Goal: Task Accomplishment & Management: Manage account settings

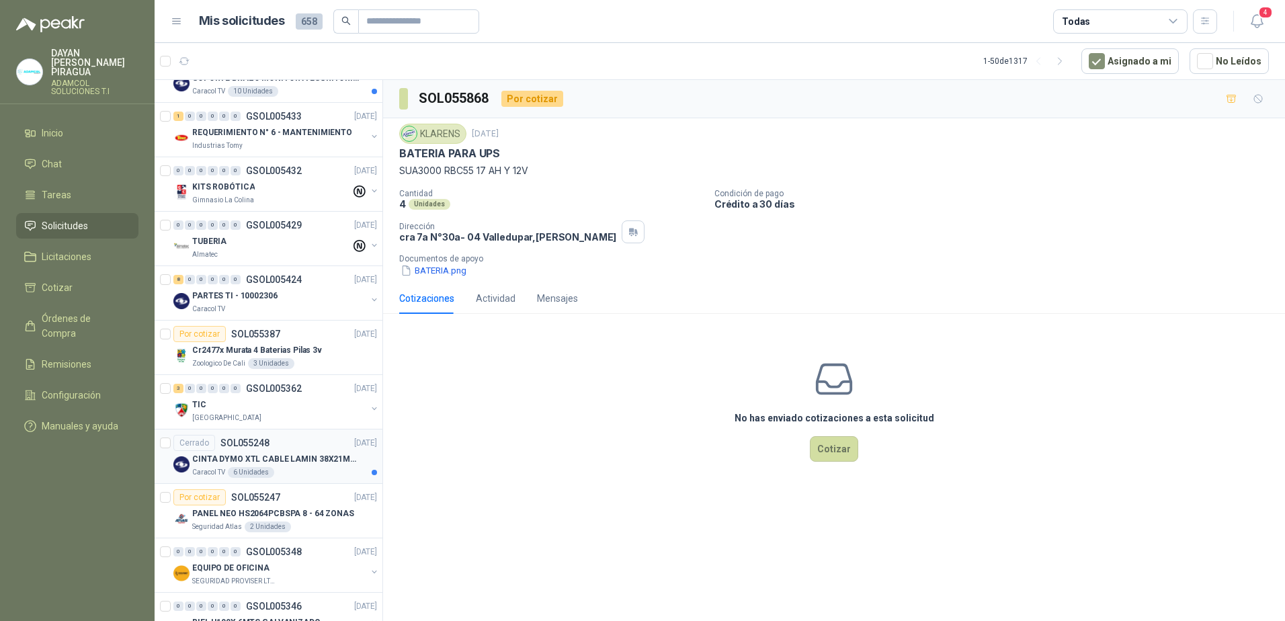
scroll to position [269, 0]
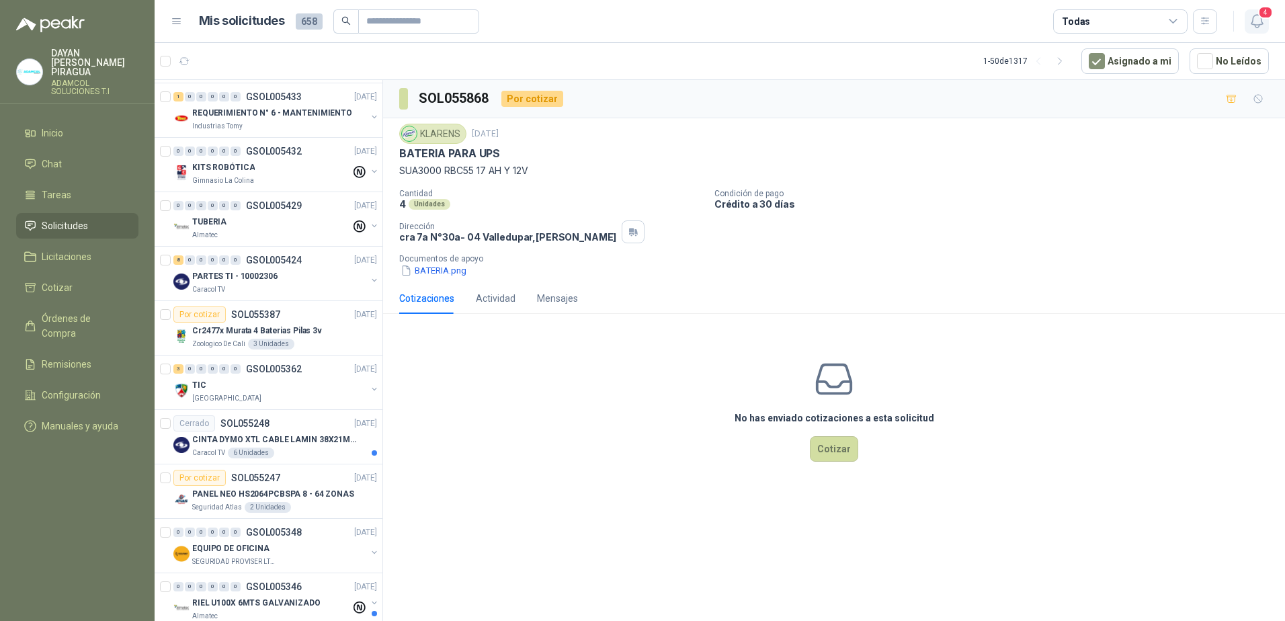
click at [1256, 26] on icon "button" at bounding box center [1256, 21] width 17 height 17
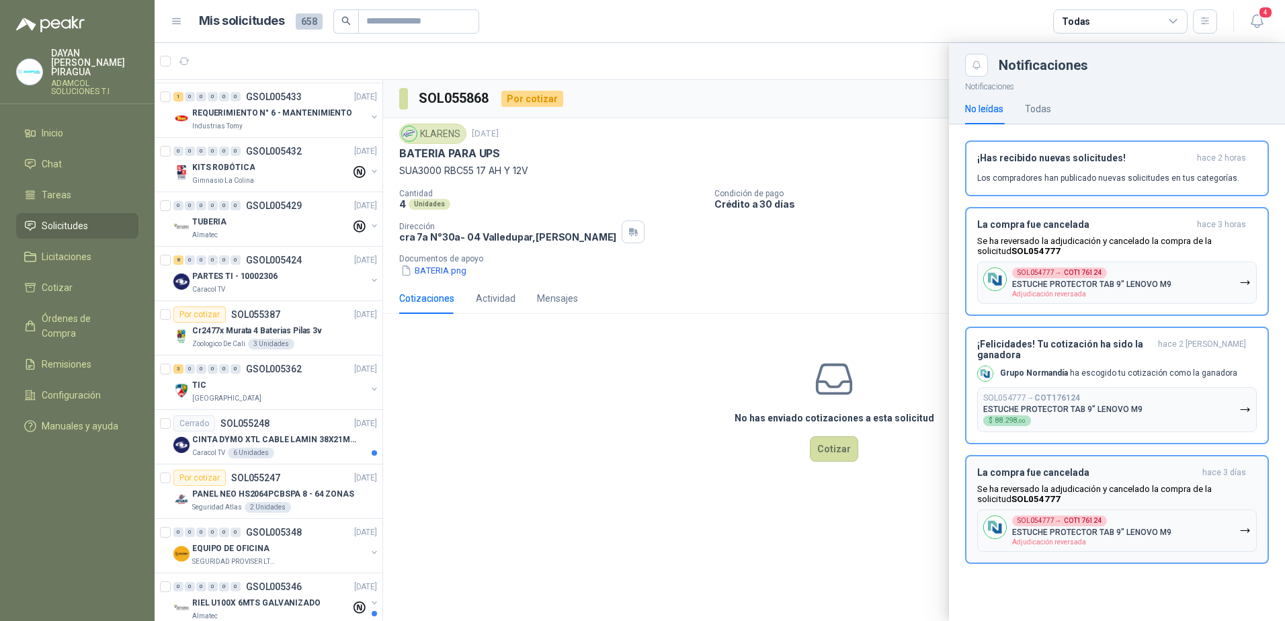
click at [1248, 529] on icon "button" at bounding box center [1244, 530] width 8 height 3
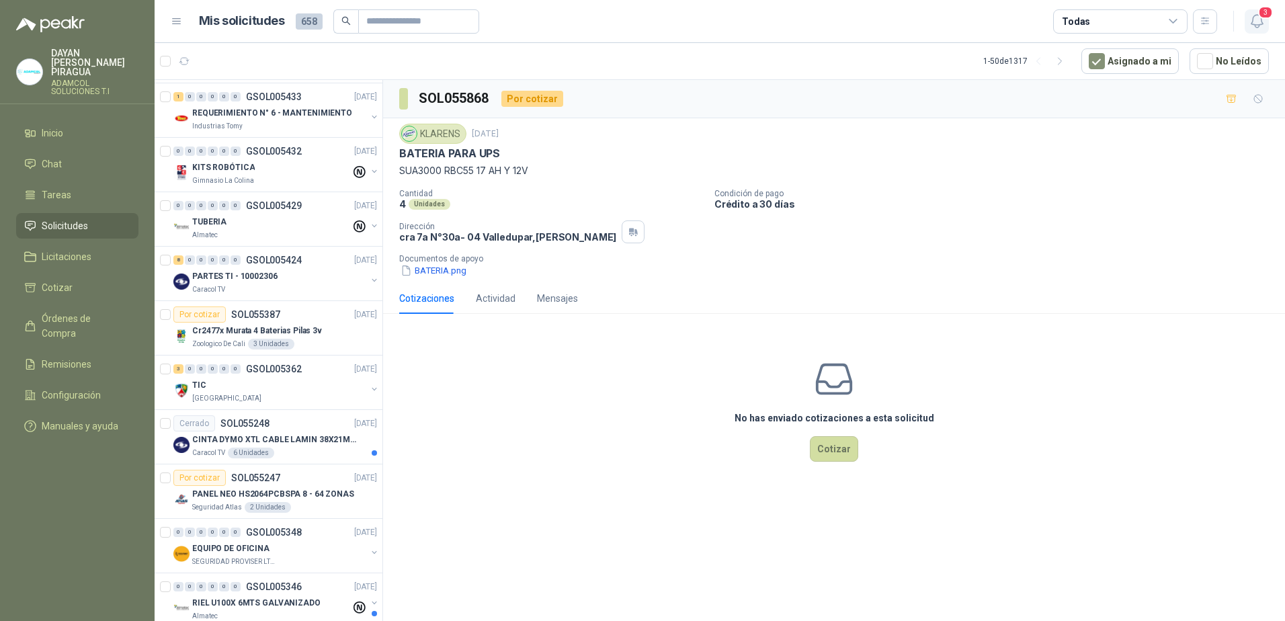
click at [1267, 27] on button "3" at bounding box center [1256, 21] width 24 height 24
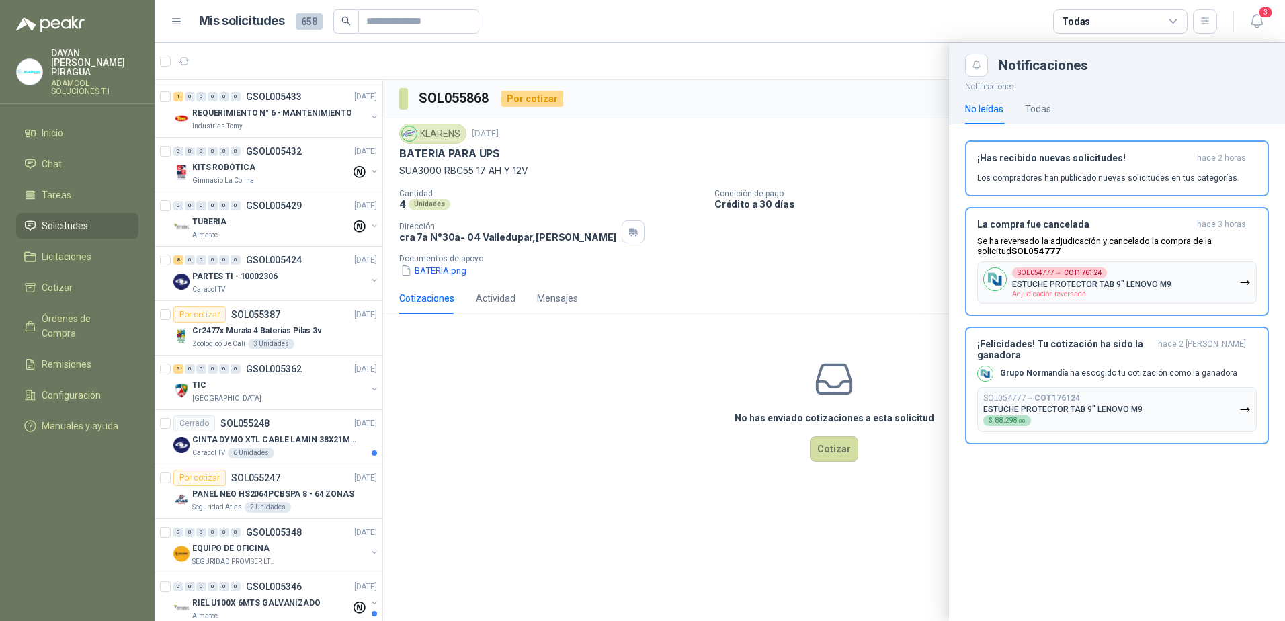
drag, startPoint x: 1246, startPoint y: 402, endPoint x: 1256, endPoint y: 382, distance: 21.6
click at [1247, 404] on icon "button" at bounding box center [1244, 409] width 11 height 11
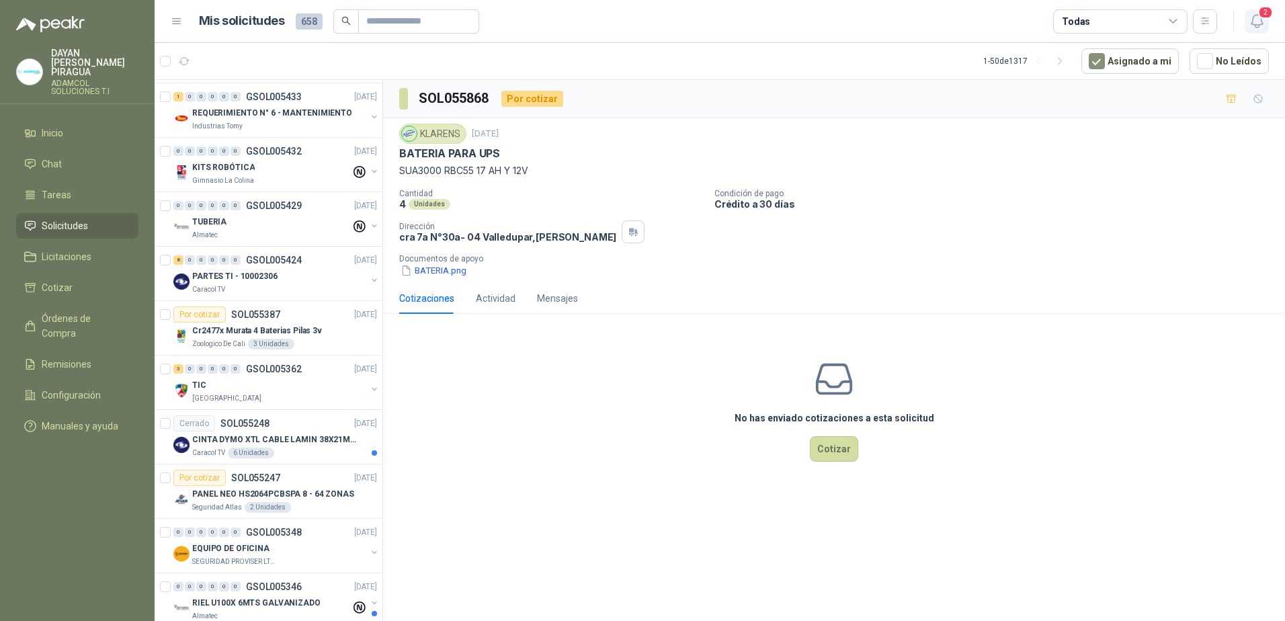
click at [1265, 21] on button "2" at bounding box center [1256, 21] width 24 height 24
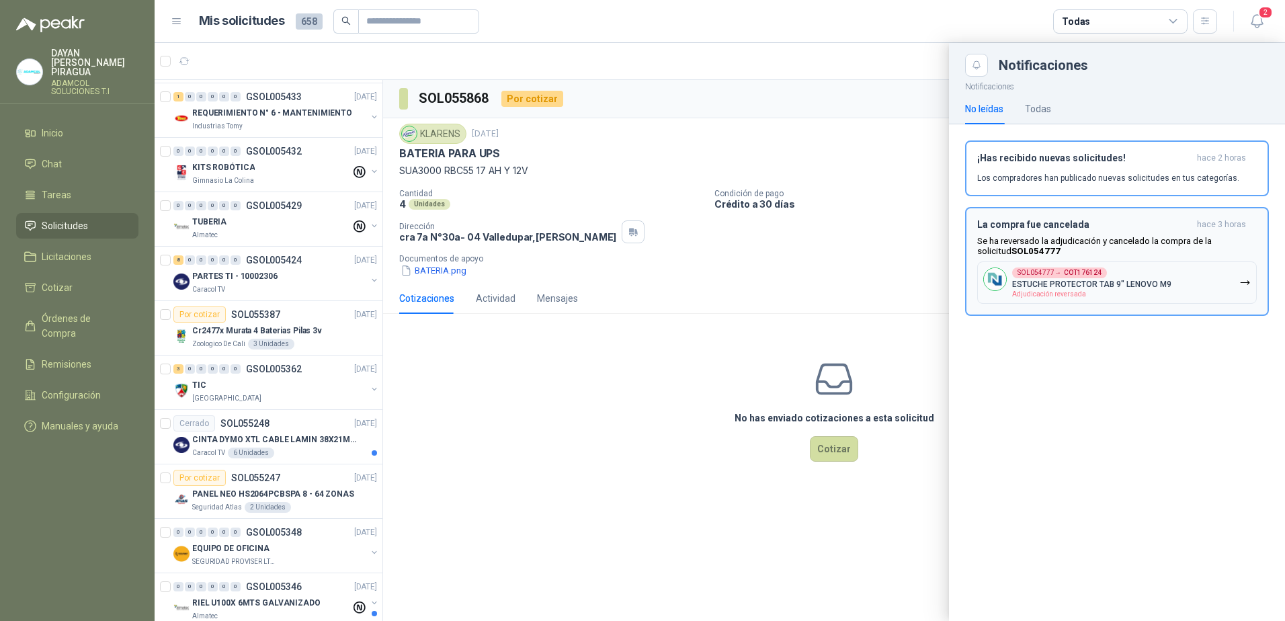
click at [1244, 285] on icon "button" at bounding box center [1244, 282] width 11 height 11
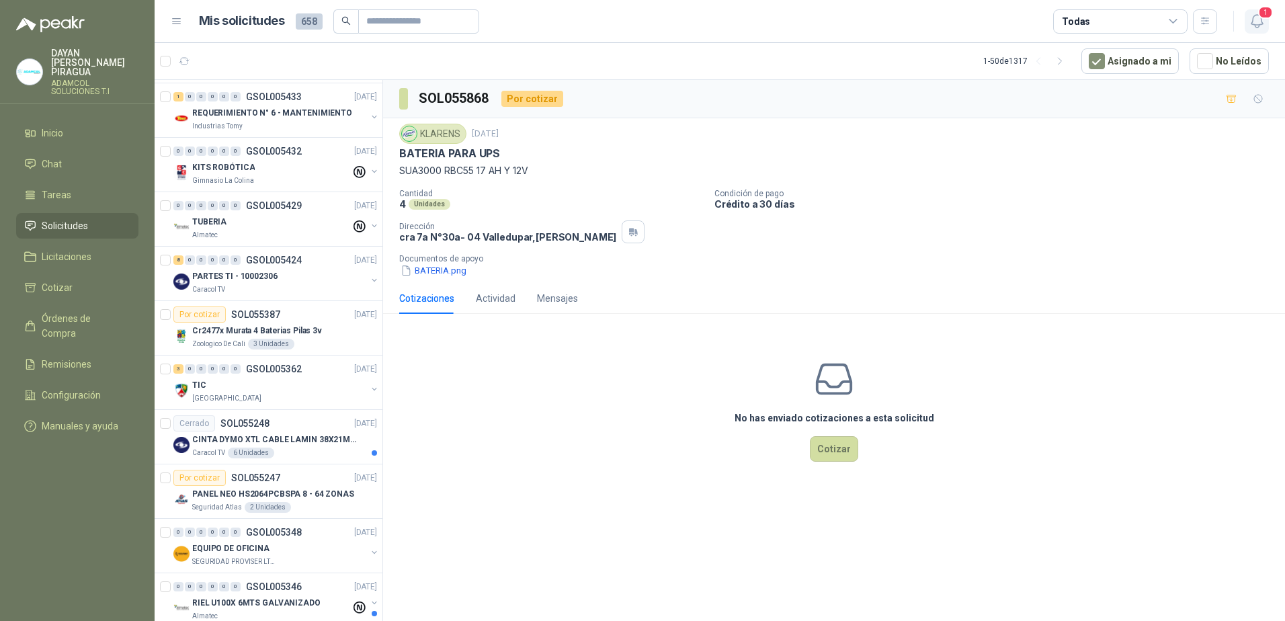
click at [1262, 21] on icon "button" at bounding box center [1256, 21] width 17 height 17
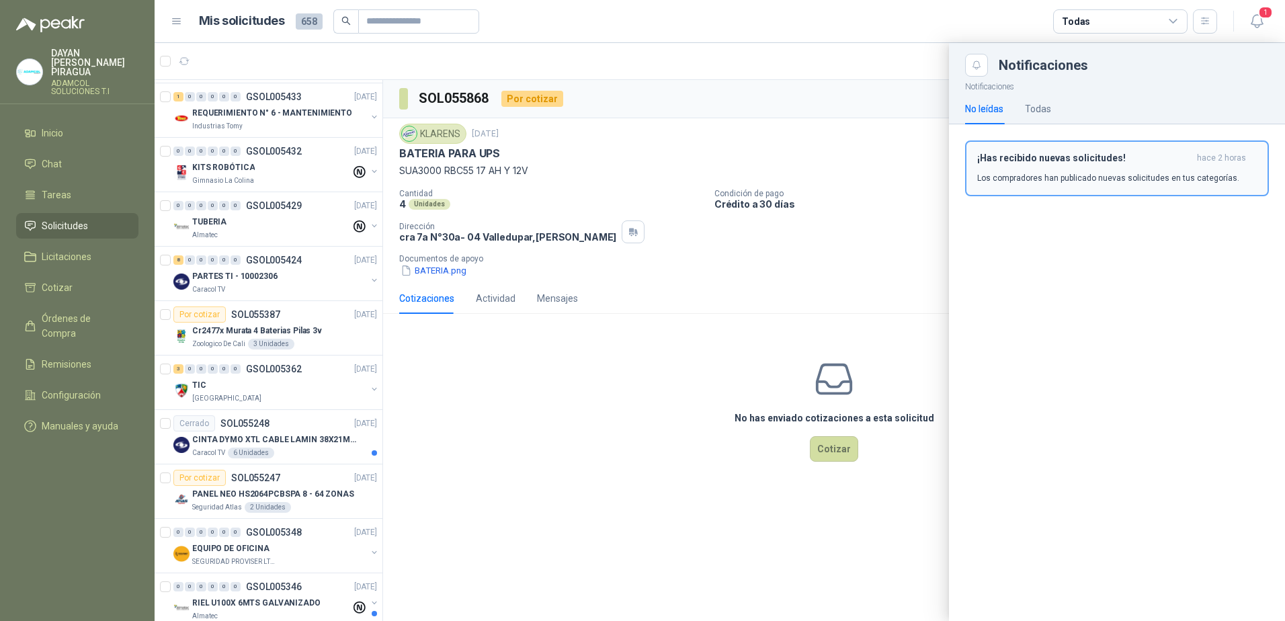
click at [1094, 172] on p "Los compradores han publicado nuevas solicitudes en tus categorías." at bounding box center [1108, 178] width 262 height 12
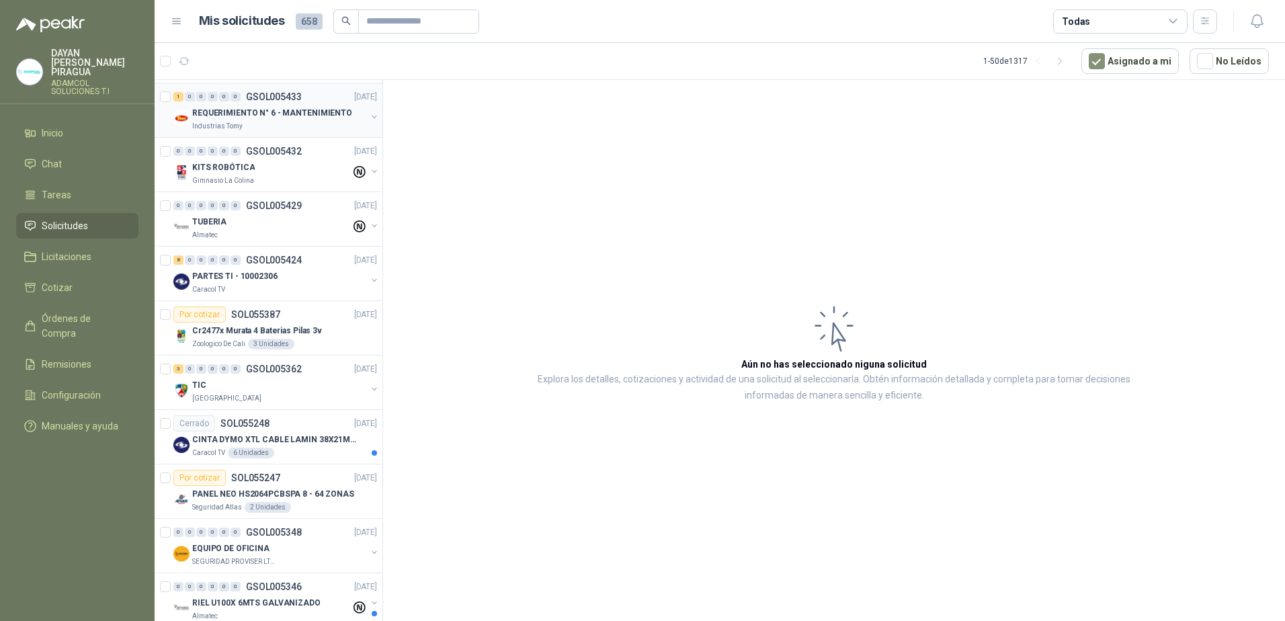
click at [211, 120] on div "REQUERIMIENTO N° 6 - MANTENIMIENTO" at bounding box center [279, 113] width 174 height 16
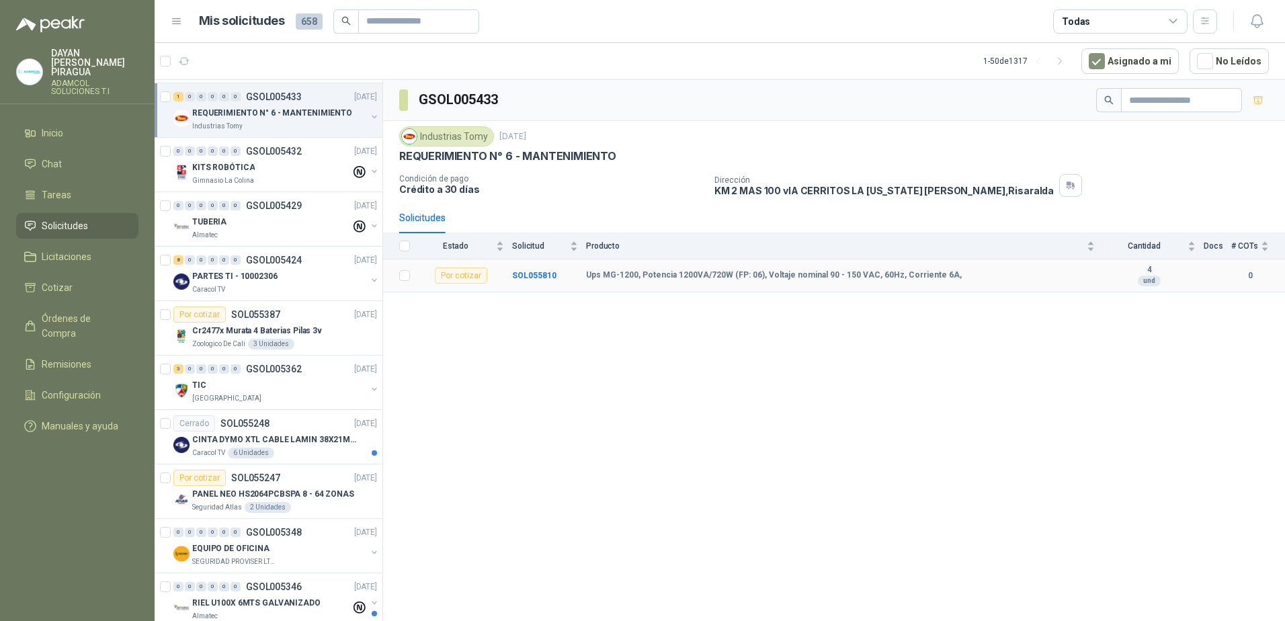
click at [761, 286] on td "Ups MG-1200, Potencia 1200VA/720W (FP: 06), Voltaje nominal 90 - 150 VAC, 60Hz,…" at bounding box center [844, 275] width 517 height 33
